Goal: Contribute content: Contribute content

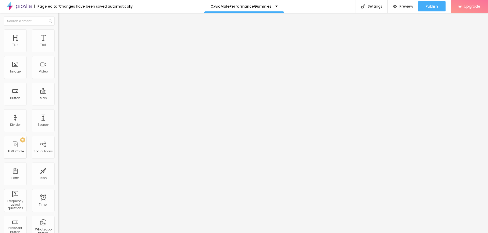
click at [63, 35] on span "Style" at bounding box center [66, 33] width 7 height 4
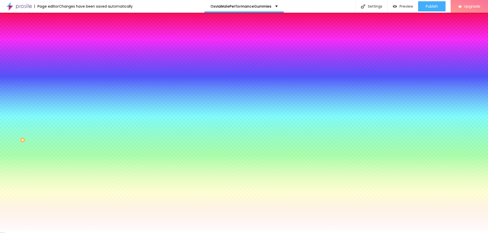
click at [58, 47] on span "Add image" at bounding box center [68, 44] width 21 height 4
click at [58, 53] on span "None" at bounding box center [62, 51] width 8 height 4
click at [58, 61] on span "Parallax" at bounding box center [64, 58] width 12 height 4
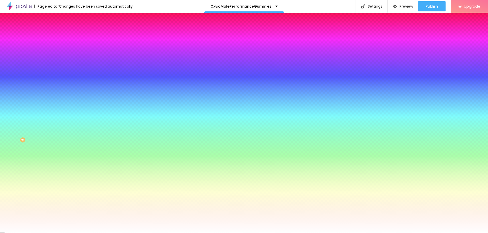
click at [58, 56] on span "None" at bounding box center [62, 54] width 8 height 4
click at [60, 68] on icon "button" at bounding box center [62, 66] width 4 height 4
click at [58, 74] on input "#FFFFFF" at bounding box center [88, 71] width 61 height 5
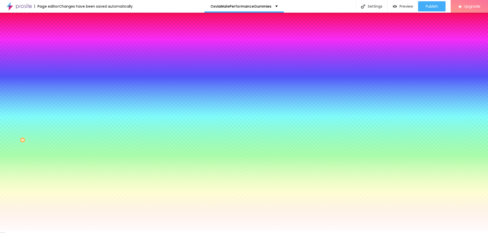
type input "#"
click at [63, 37] on span "Advanced" at bounding box center [71, 38] width 17 height 4
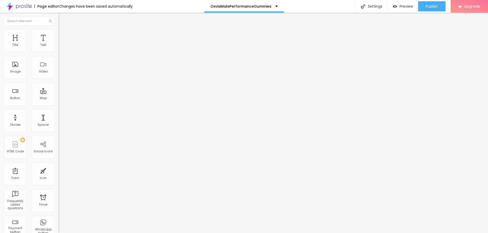
type input "445"
type input "471"
type input "482"
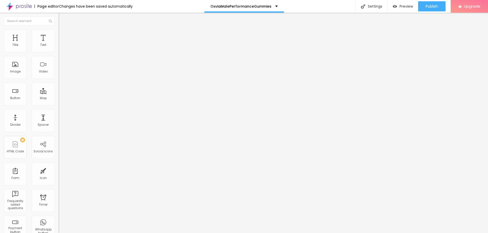
type input "482"
type input "500"
type input "487"
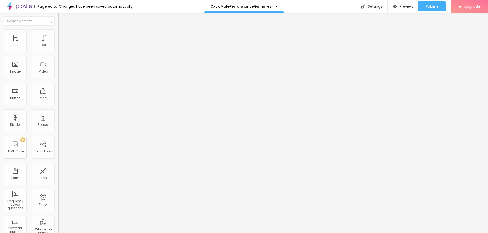
type input "429"
type input "387"
type input "350"
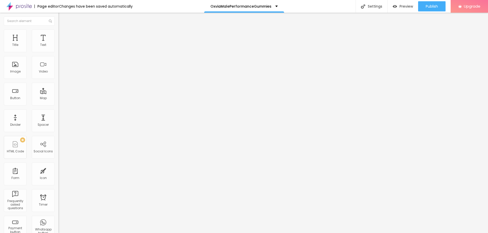
type input "350"
type input "313"
type input "292"
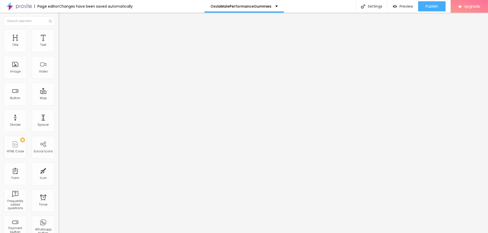
type input "260"
type input "187"
type input "150"
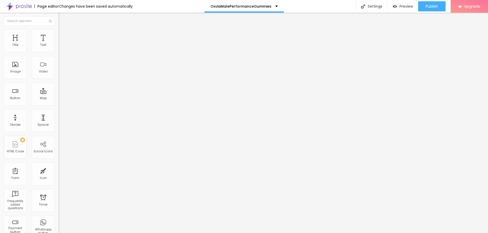
type input "150"
type input "129"
type input "86"
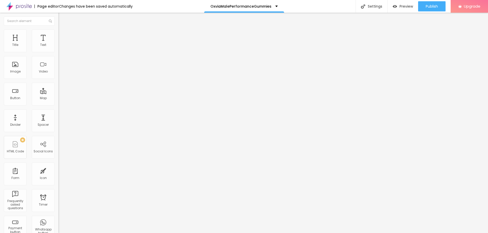
type input "50"
type input "18"
type input "0"
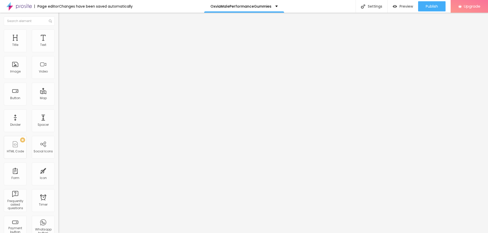
type input "0"
type input "129"
type input "171"
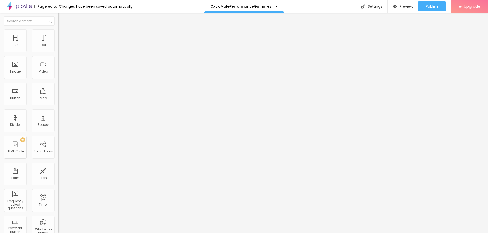
type input "218"
type input "260"
type input "287"
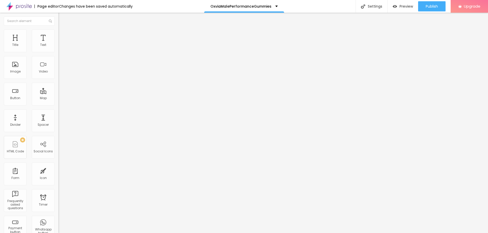
type input "287"
type input "302"
type input "313"
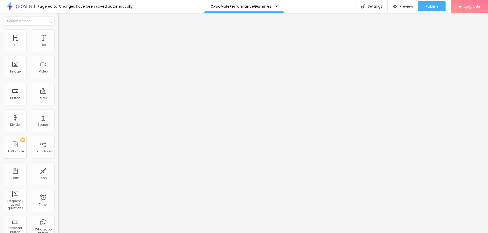
type input "329"
type input "334"
type input "339"
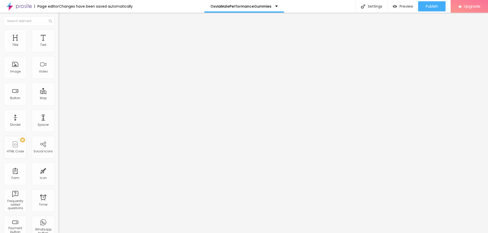
type input "339"
type input "350"
type input "360"
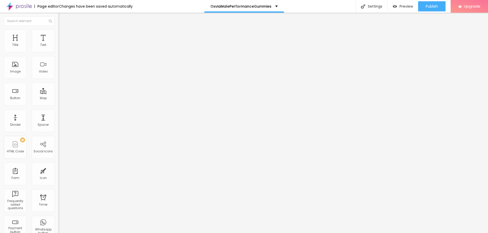
type input "382"
type input "403"
type input "500"
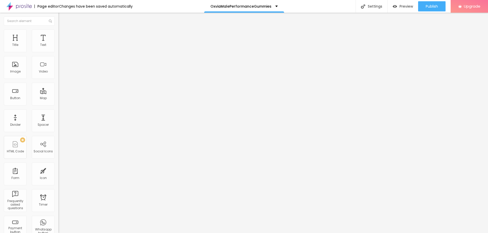
type input "500"
type input "497"
type input "371"
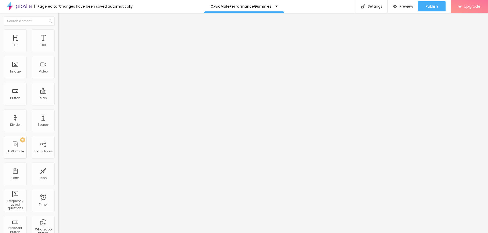
type input "313"
type input "271"
type input "239"
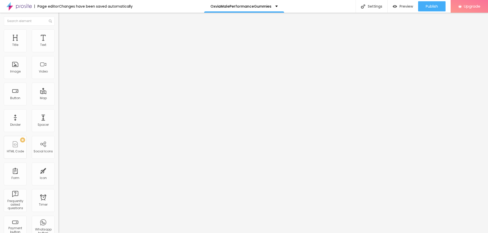
type input "239"
type input "208"
type input "176"
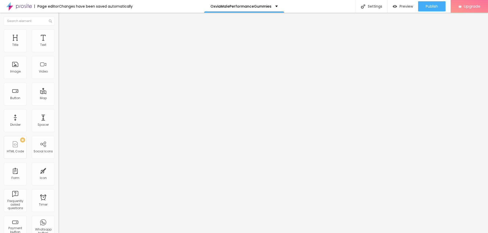
type input "150"
type input "134"
type input "97"
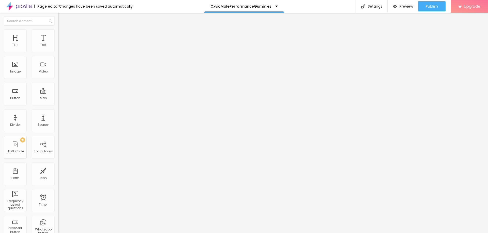
type input "97"
type input "65"
type input "39"
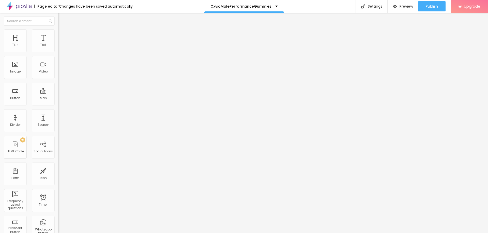
type input "13"
type input "2"
type input "0"
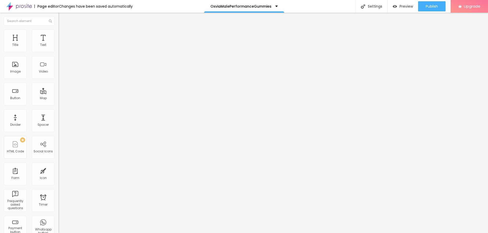
type input "0"
drag, startPoint x: 11, startPoint y: 59, endPoint x: 9, endPoint y: 66, distance: 7.3
type input "0"
click at [58, 170] on input "range" at bounding box center [74, 172] width 33 height 4
drag, startPoint x: 12, startPoint y: 52, endPoint x: 4, endPoint y: 51, distance: 8.2
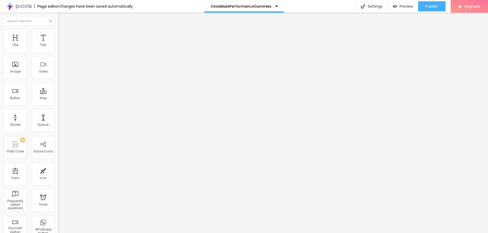
click at [58, 51] on div "0 Space between columns" at bounding box center [87, 76] width 58 height 72
click at [62, 19] on img "button" at bounding box center [64, 19] width 4 height 4
click at [17, 48] on div "Title" at bounding box center [15, 40] width 23 height 23
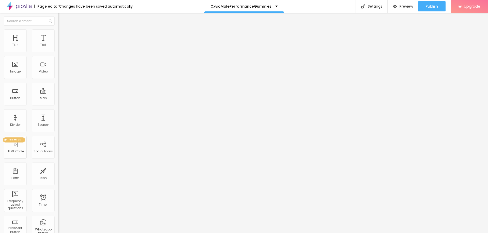
click at [12, 150] on div "HTML Code" at bounding box center [15, 152] width 17 height 4
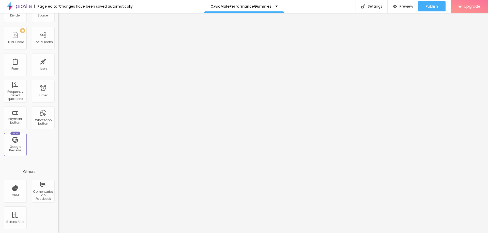
scroll to position [0, 0]
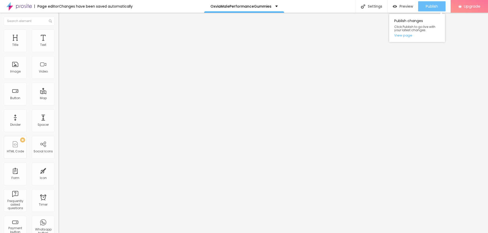
click at [431, 4] on span "Publish" at bounding box center [432, 6] width 12 height 4
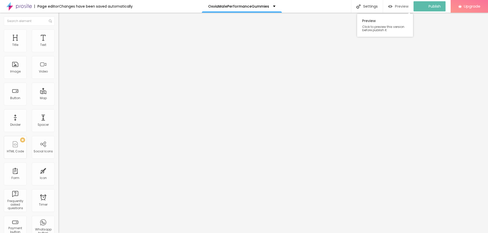
click at [408, 7] on span "Preview" at bounding box center [401, 6] width 13 height 4
